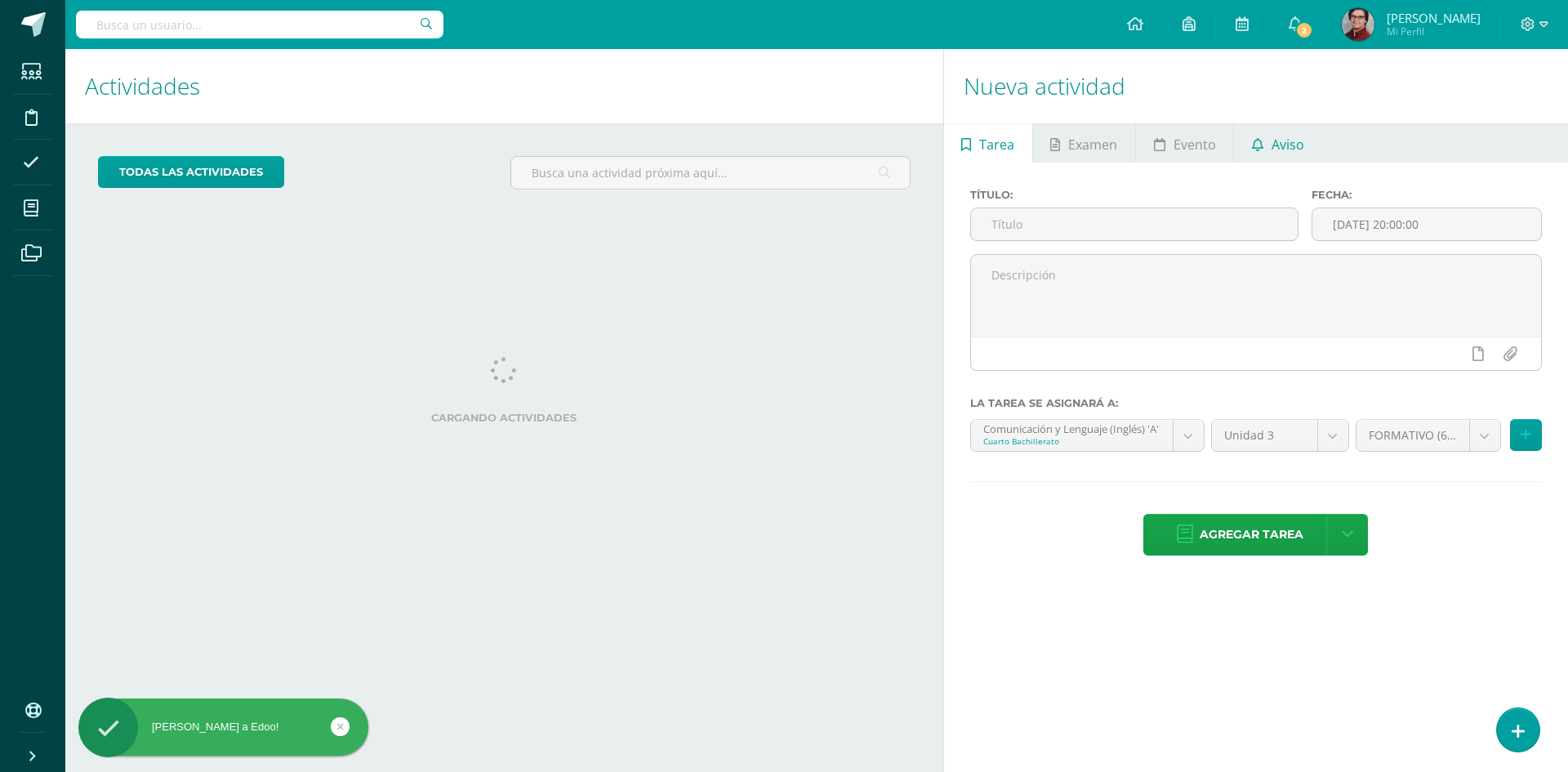
click at [1289, 137] on span "Aviso" at bounding box center [1288, 144] width 33 height 39
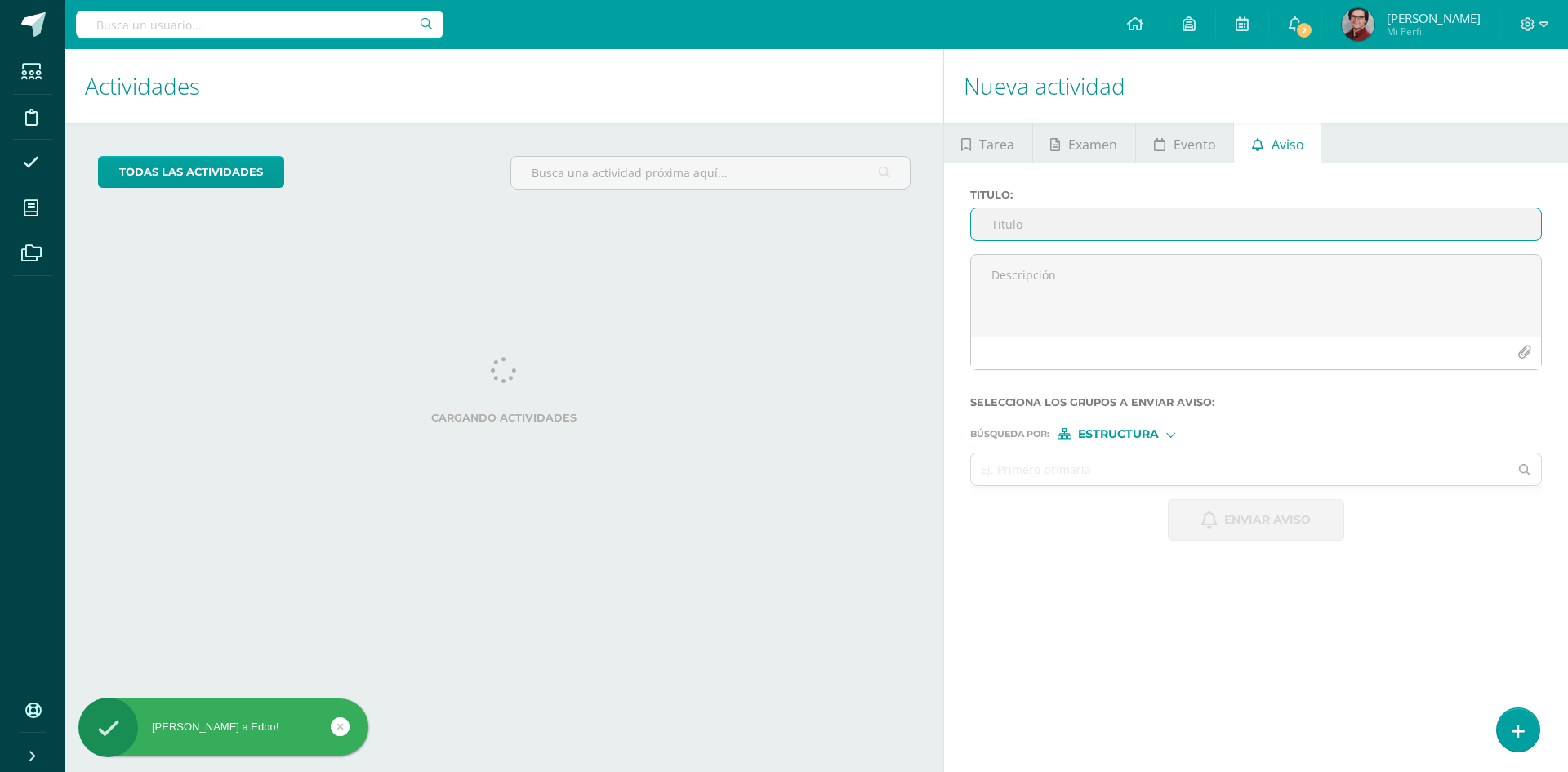
click at [1034, 230] on input "Titulo :" at bounding box center [1256, 224] width 570 height 32
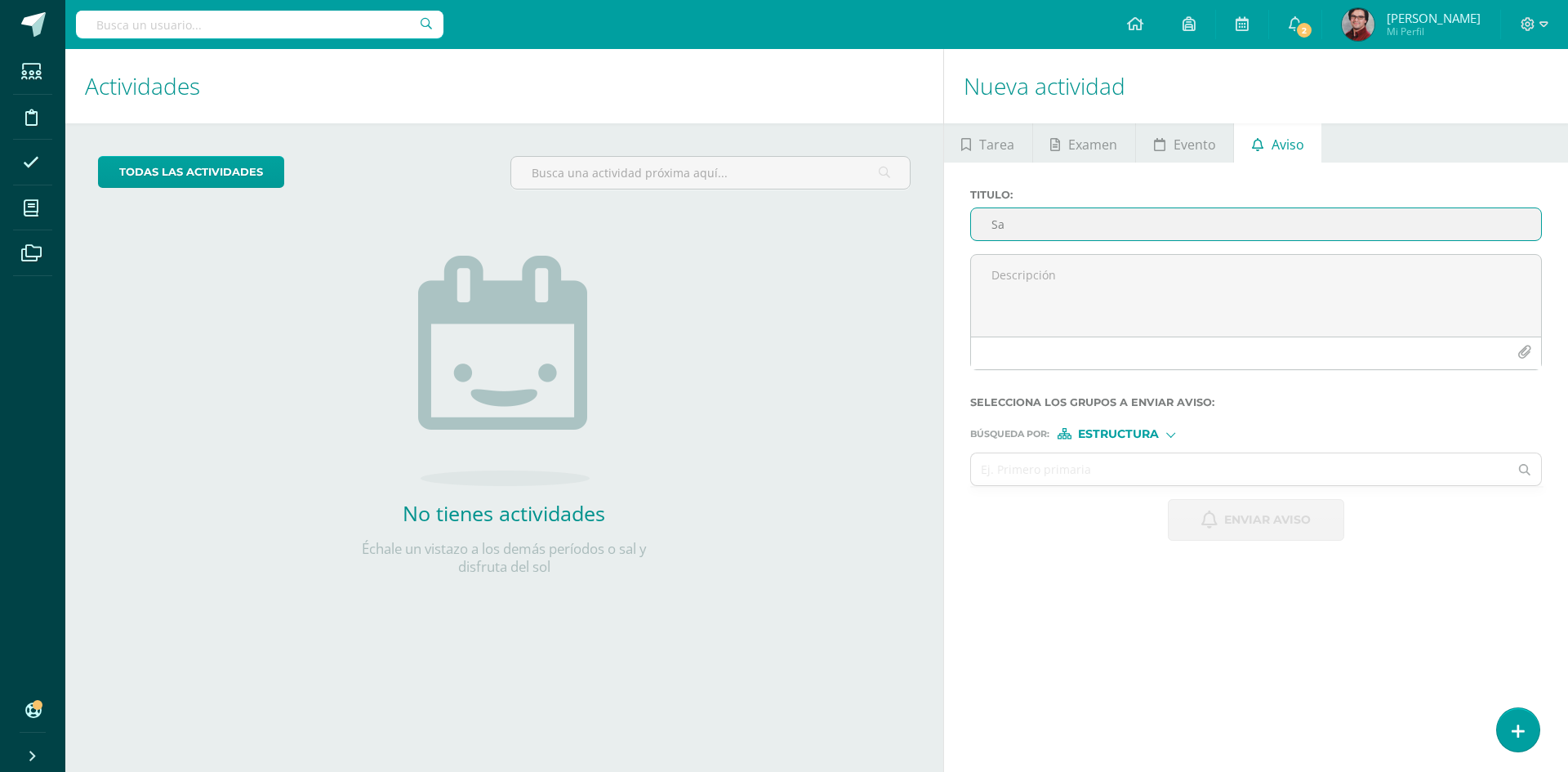
type input "S"
type input "T"
type input "S"
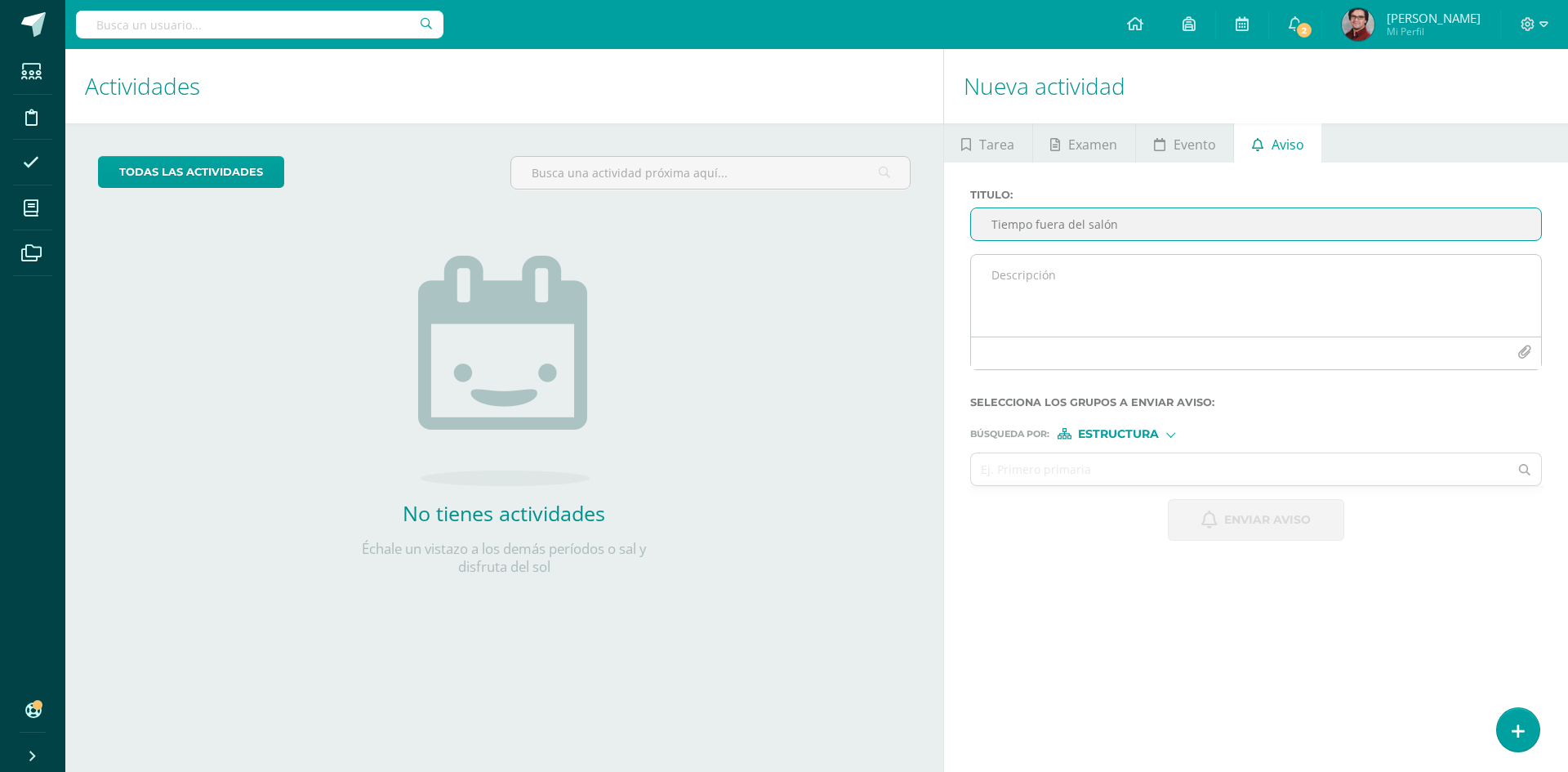
type input "Tiempo fuera del salón"
click at [1033, 266] on textarea at bounding box center [1256, 296] width 570 height 82
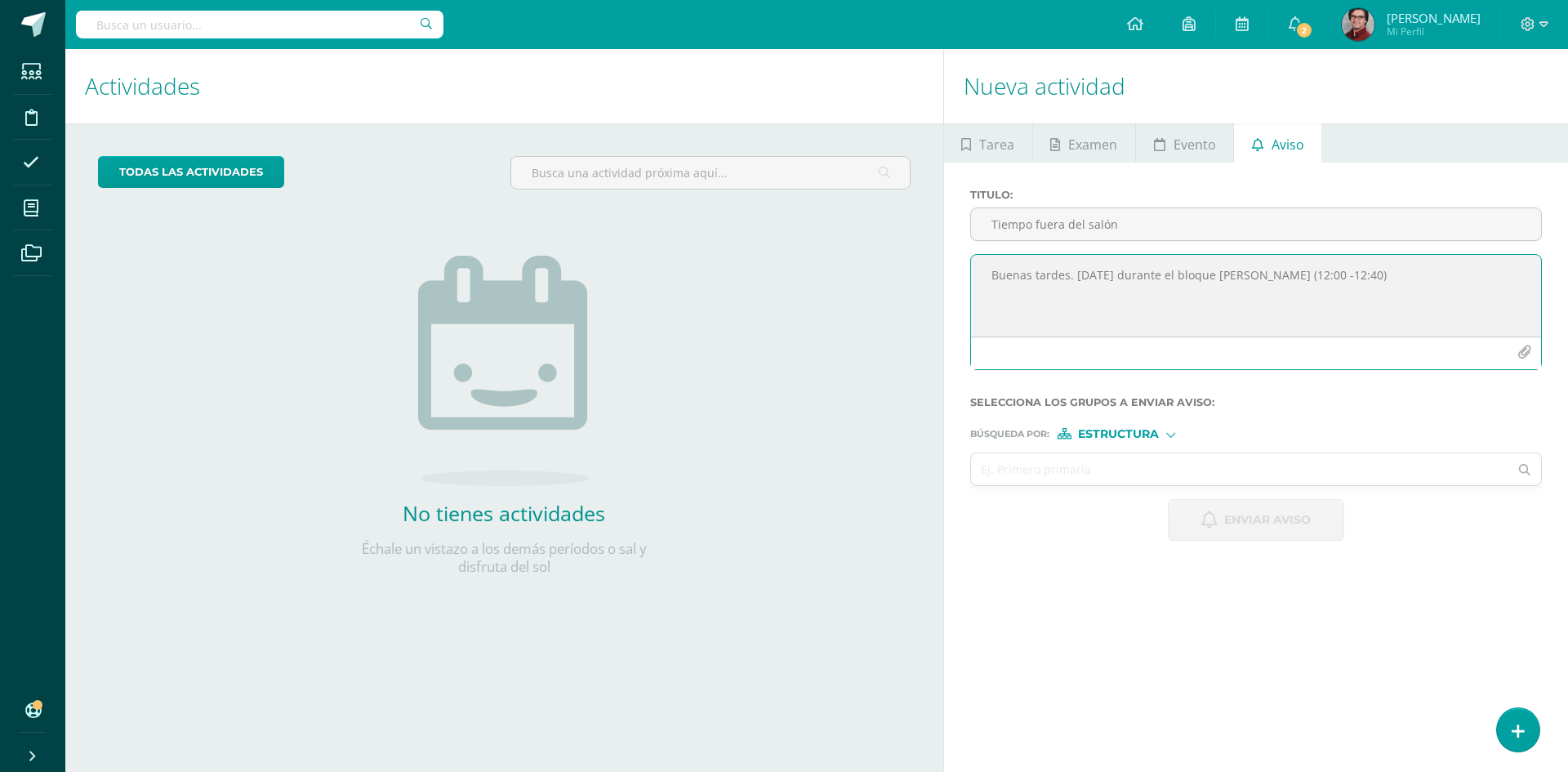
click at [1290, 279] on textarea "Buenas tardes. [DATE] durante el bloque [PERSON_NAME] (12:00 -12:40)" at bounding box center [1256, 296] width 570 height 82
click at [1286, 275] on textarea "Buenas tardes. [DATE] durante el bloque [PERSON_NAME] (12:00 -12:40)" at bounding box center [1256, 296] width 570 height 82
click at [1346, 280] on textarea "Buenas tardes. [DATE] durante el bloque [PERSON_NAME] (12:00 - 12:40)" at bounding box center [1256, 296] width 570 height 82
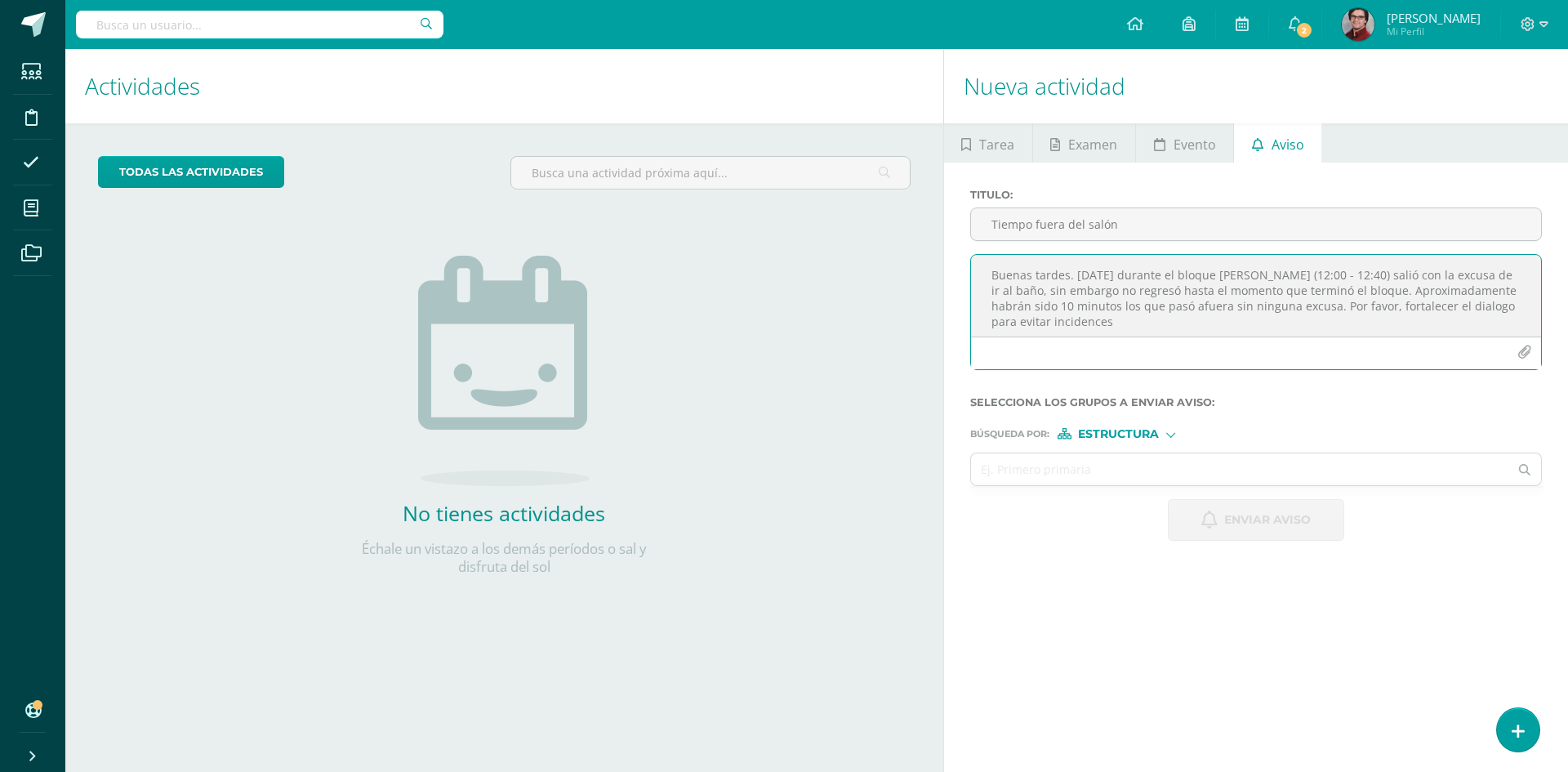
click at [1117, 323] on textarea "Buenas tardes. [DATE] durante el bloque [PERSON_NAME] (12:00 - 12:40) salió con…" at bounding box center [1256, 296] width 570 height 82
click at [1189, 304] on textarea "Buenas tardes. [DATE] durante el bloque [PERSON_NAME] (12:00 - 12:40) salió con…" at bounding box center [1256, 296] width 570 height 82
click at [1393, 323] on textarea "Buenas tardes. [DATE] durante el bloque [PERSON_NAME] (12:00 - 12:40) salió con…" at bounding box center [1256, 296] width 570 height 82
type textarea "Buenas tardes. [DATE] durante el bloque [PERSON_NAME] (12:00 - 12:40) salió con…"
click at [1121, 435] on span "Estructura" at bounding box center [1119, 434] width 81 height 9
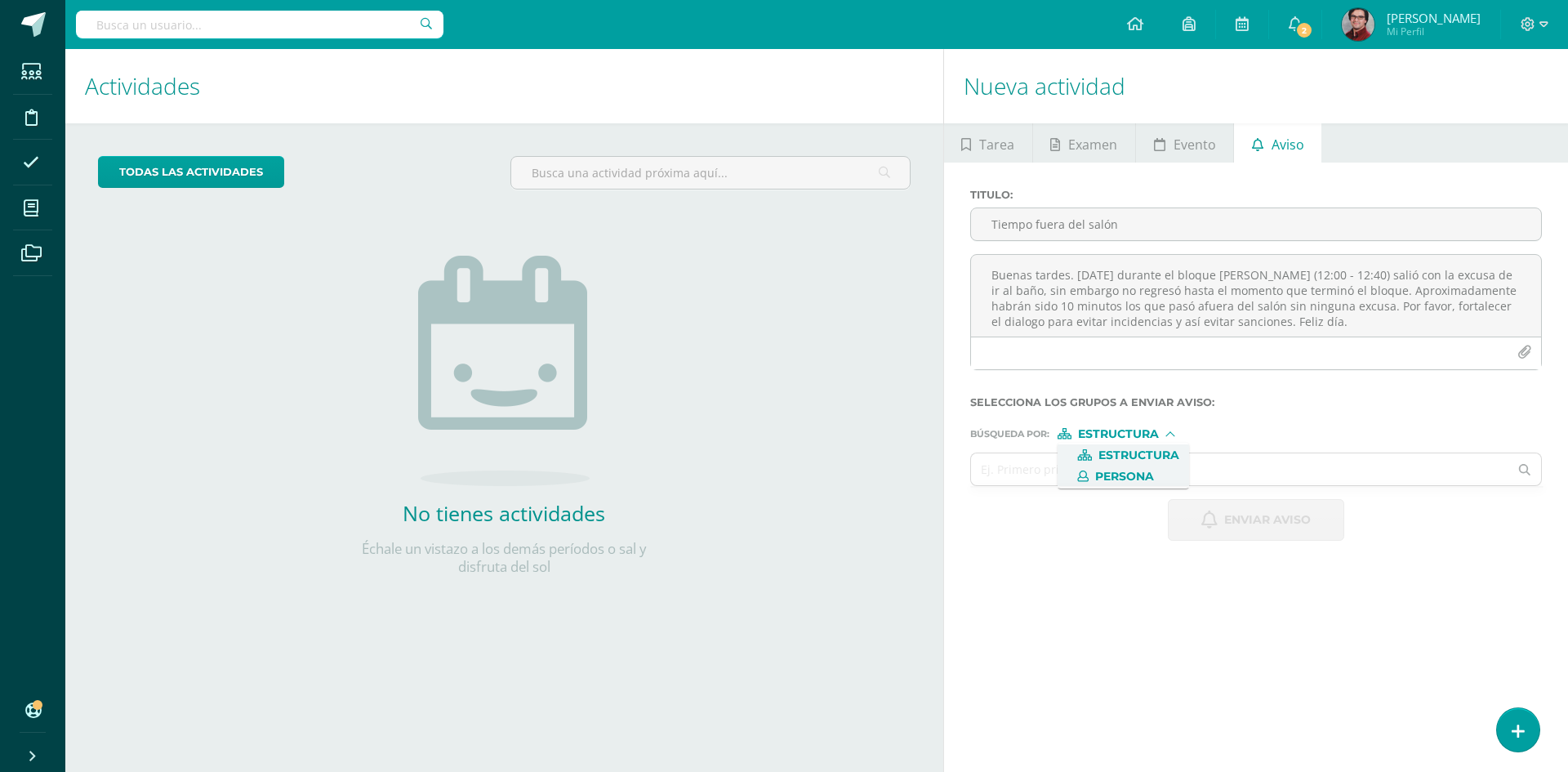
click at [1111, 480] on span "Persona" at bounding box center [1125, 477] width 59 height 9
click at [1098, 474] on input "text" at bounding box center [1240, 469] width 538 height 32
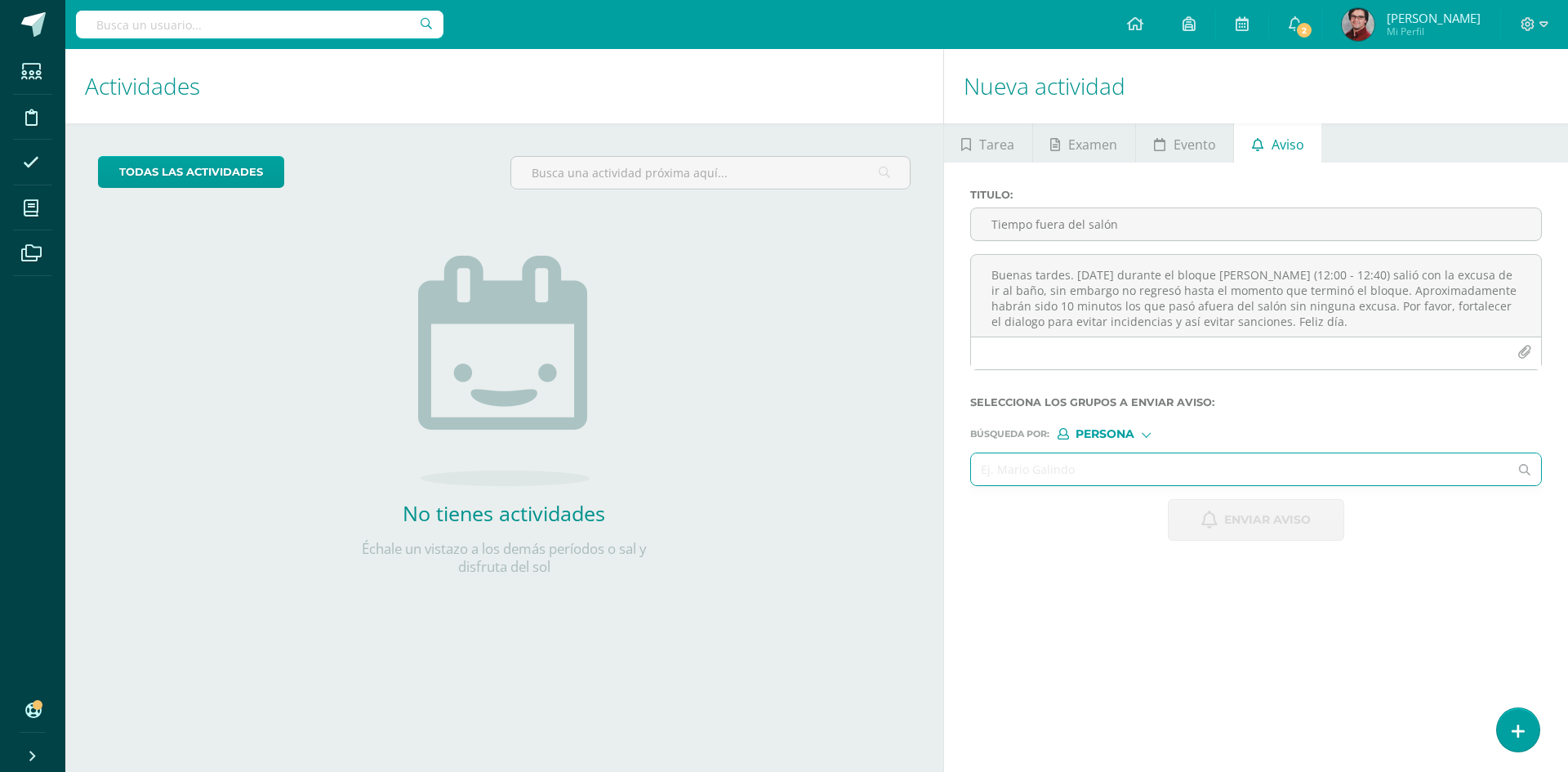
click at [1097, 432] on span "Persona" at bounding box center [1105, 434] width 59 height 9
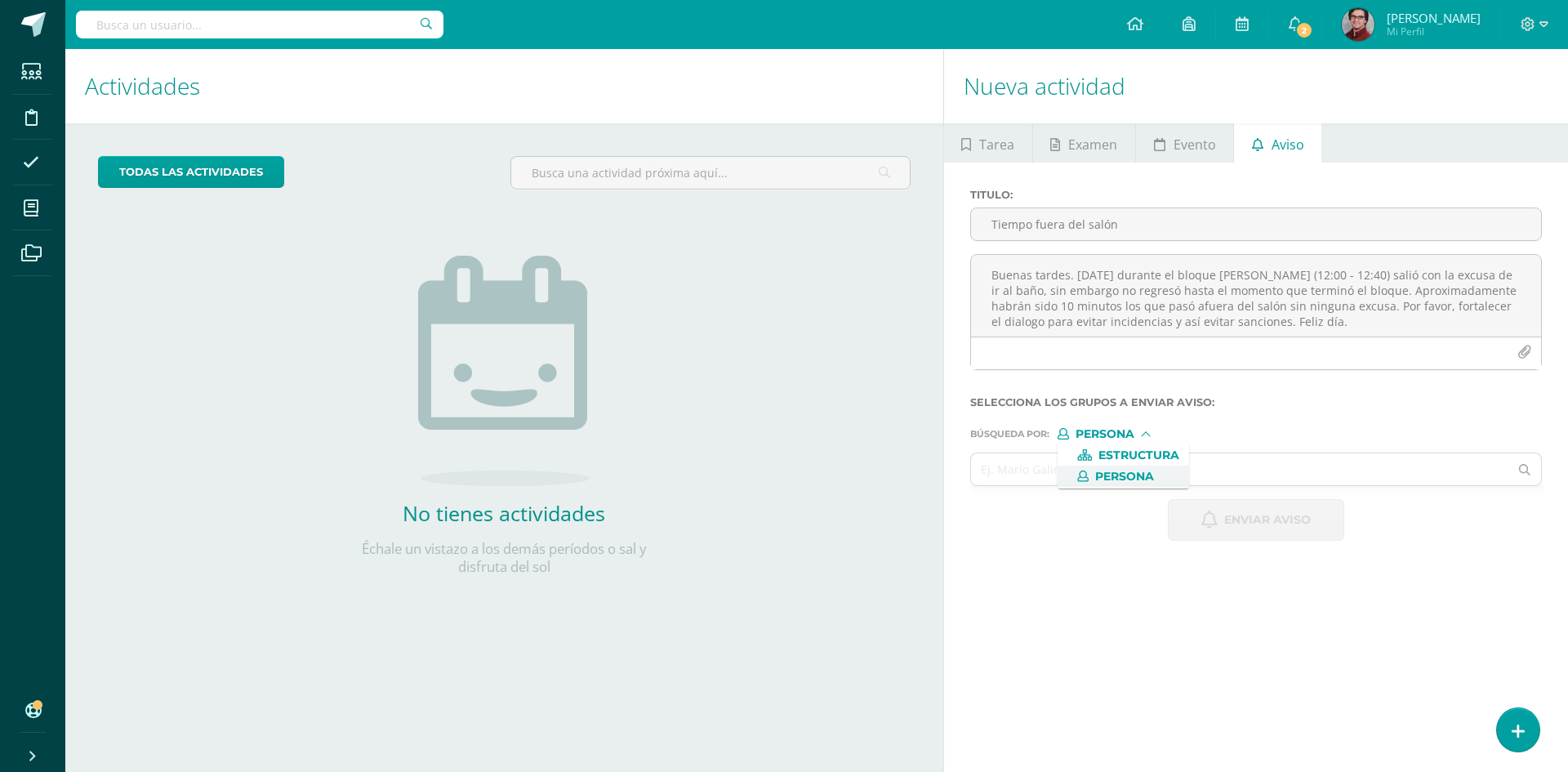
click at [1093, 478] on label "Persona" at bounding box center [1123, 476] width 112 height 11
click at [1082, 474] on input "text" at bounding box center [1240, 469] width 538 height 32
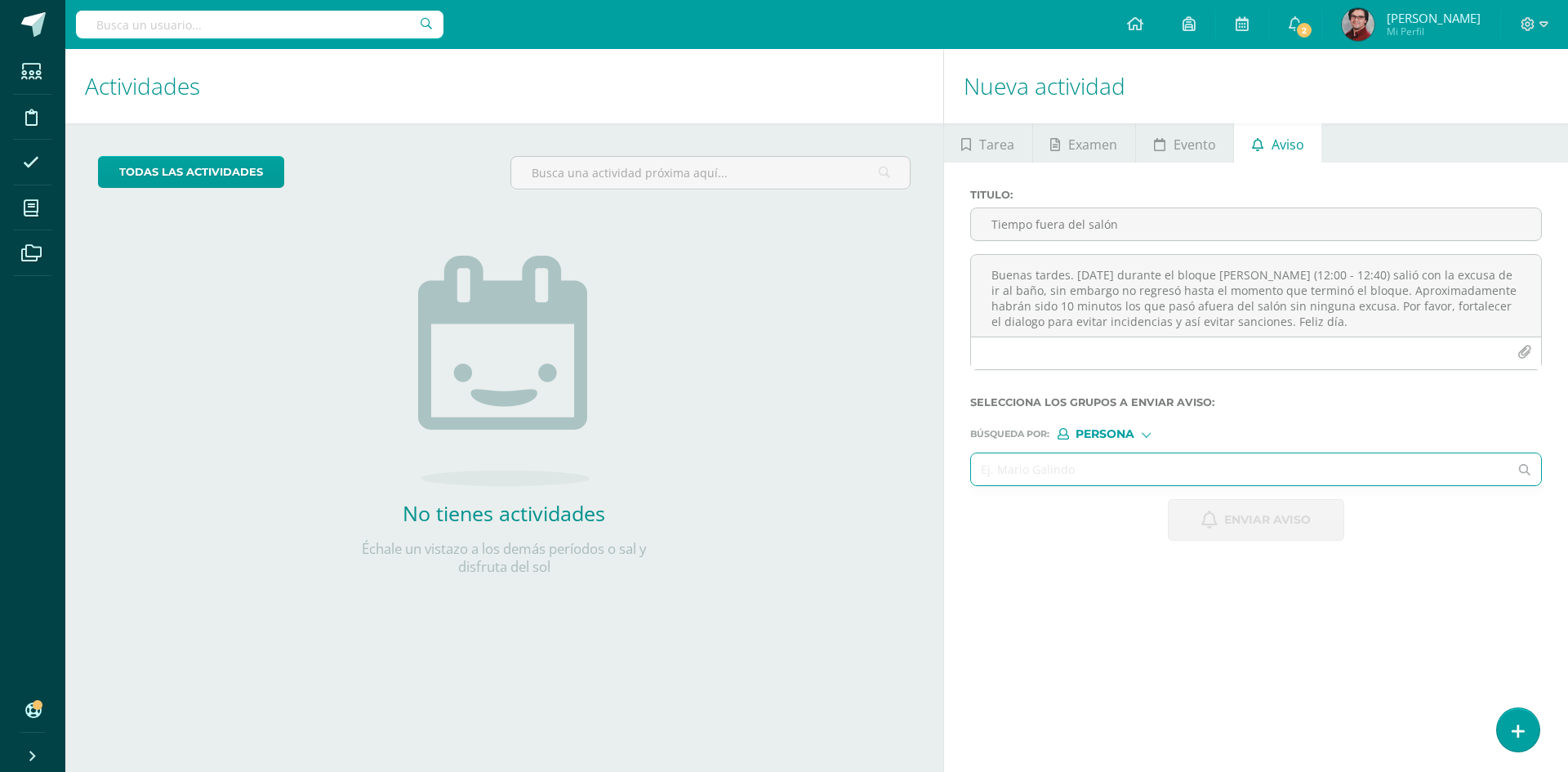
click at [1102, 435] on span "Persona" at bounding box center [1105, 434] width 59 height 9
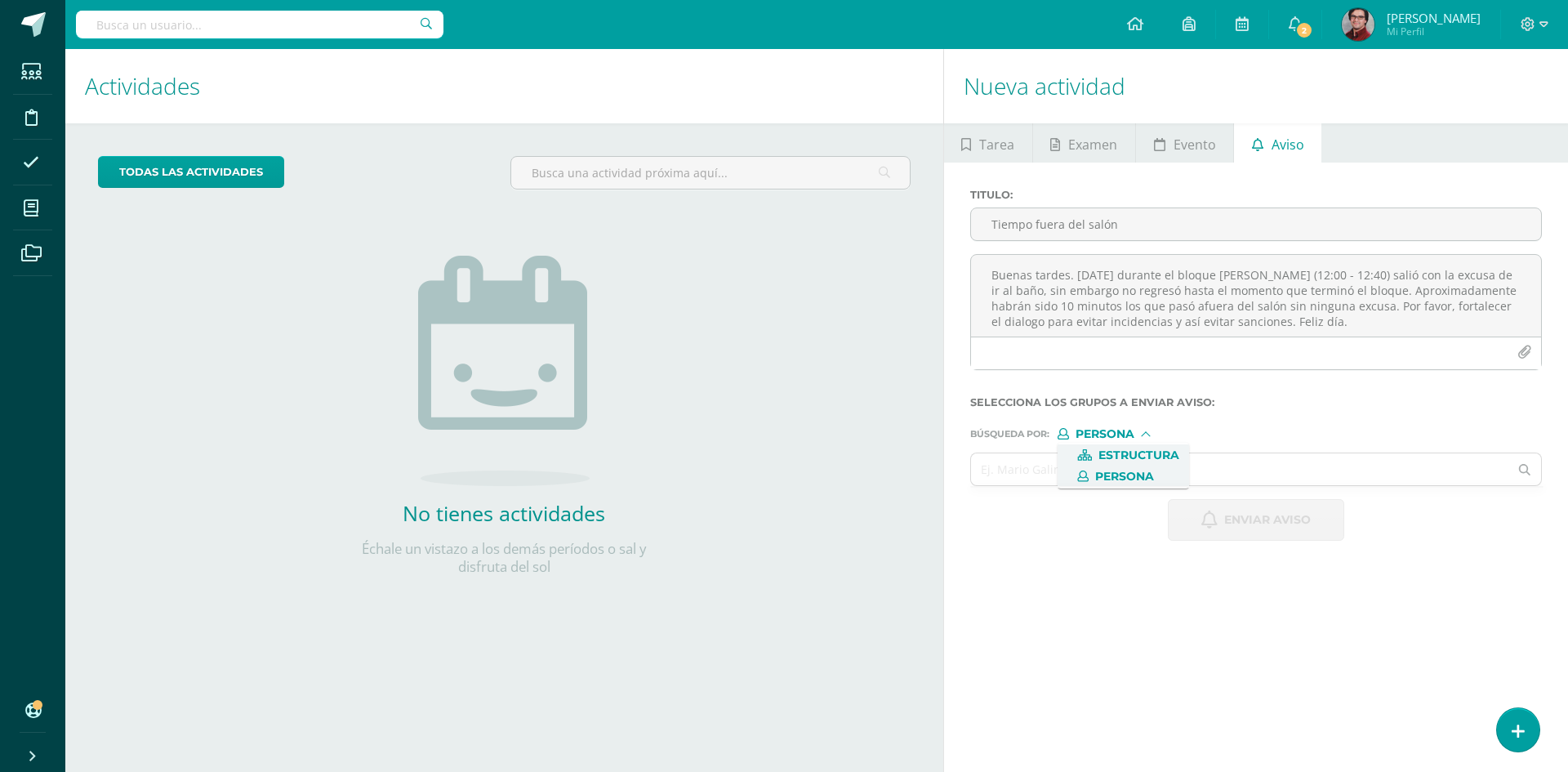
click at [1089, 455] on icon at bounding box center [1084, 455] width 15 height 11
click at [1113, 436] on span "Estructura" at bounding box center [1119, 434] width 81 height 9
click at [1102, 467] on span "Persona" at bounding box center [1123, 476] width 132 height 22
click at [1090, 468] on input "text" at bounding box center [1240, 469] width 538 height 32
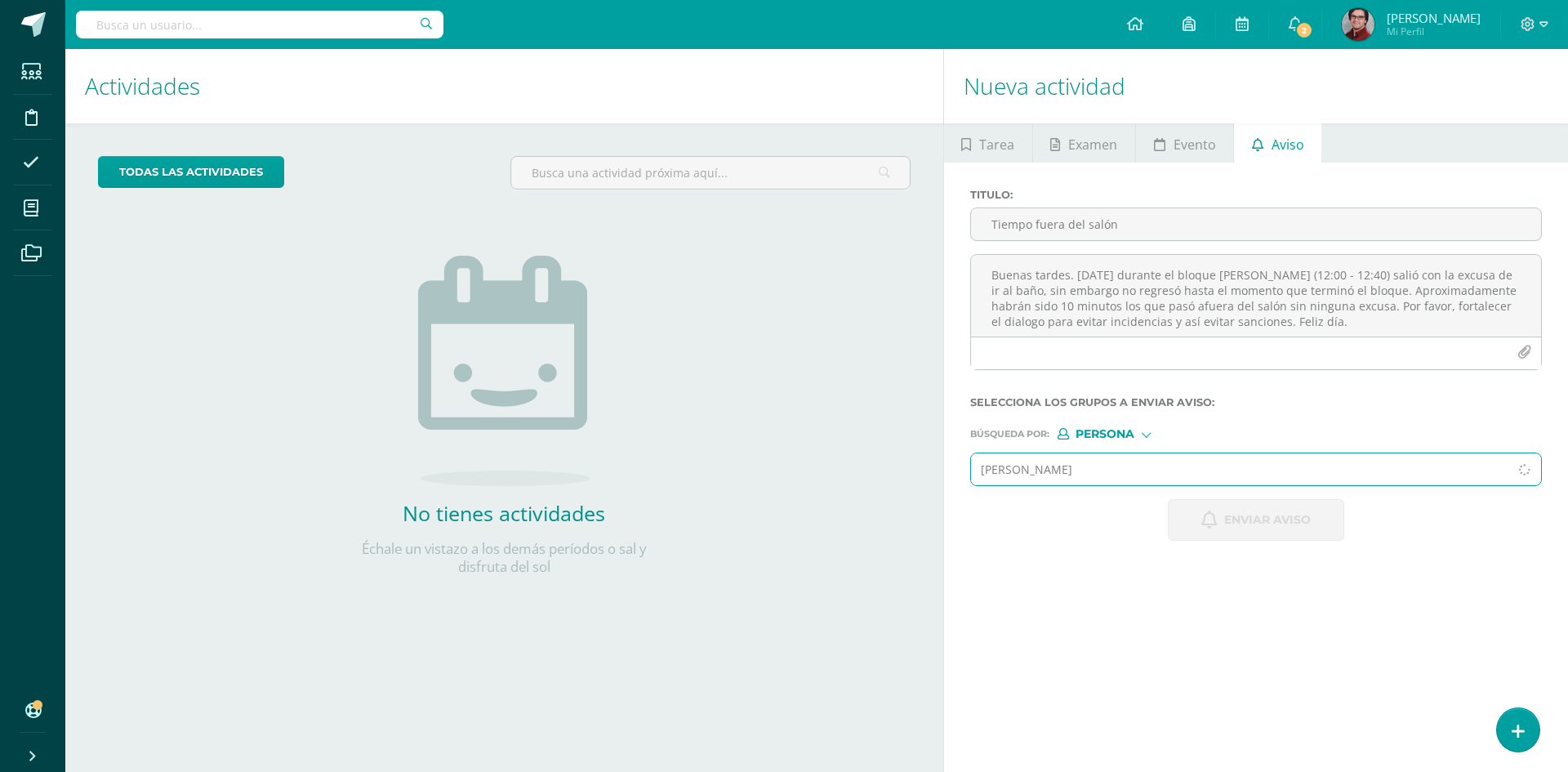
click at [1132, 459] on input "[PERSON_NAME]" at bounding box center [1240, 469] width 538 height 32
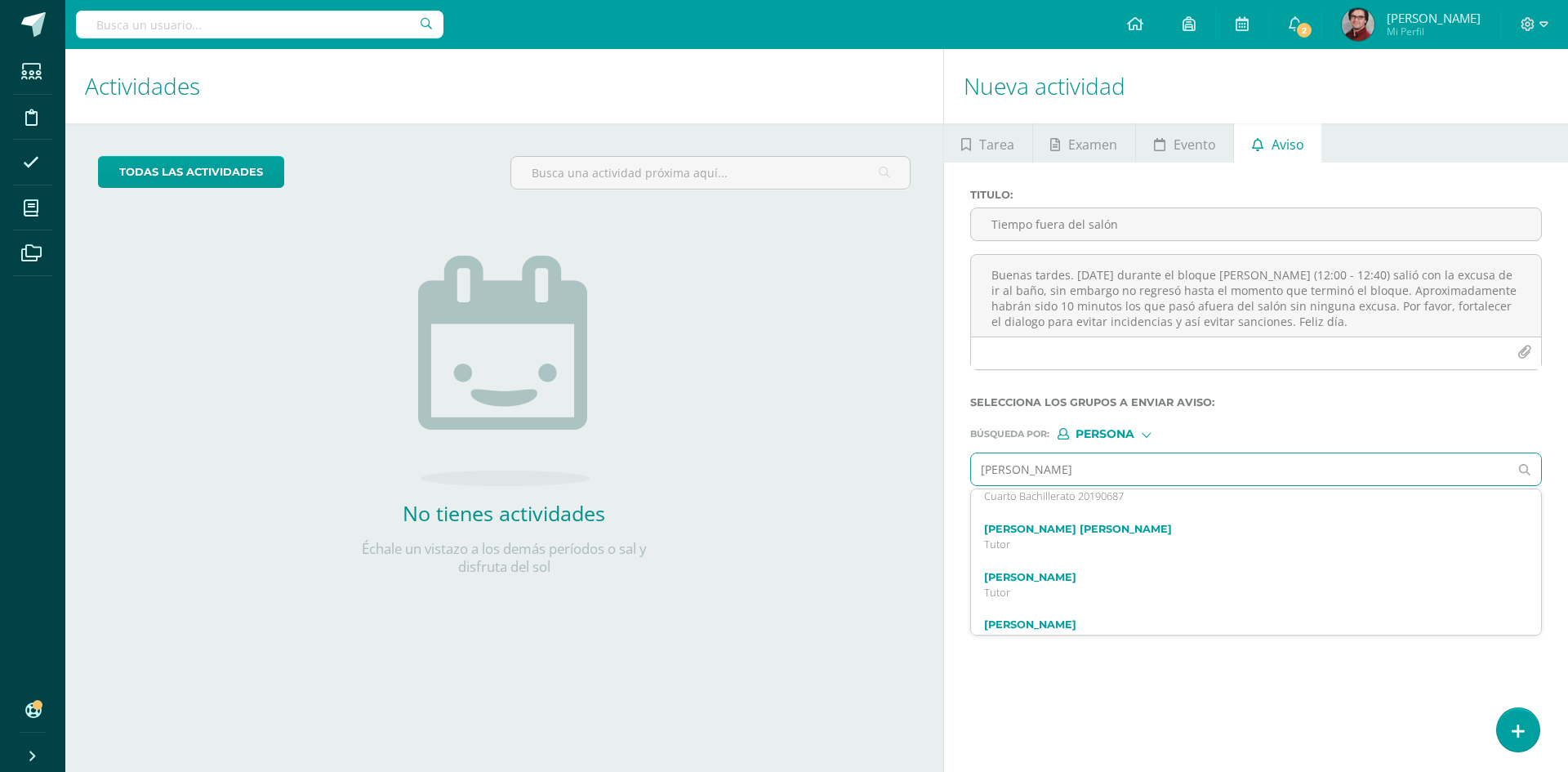
scroll to position [3688, 0]
type input "[PERSON_NAME]"
click at [758, 473] on div "todas las Actividades No tienes actividades Échale un vistazo a los demás perío…" at bounding box center [504, 376] width 878 height 505
